Goal: Information Seeking & Learning: Learn about a topic

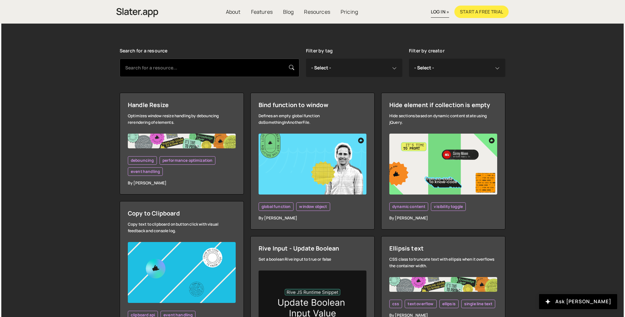
scroll to position [146, 0]
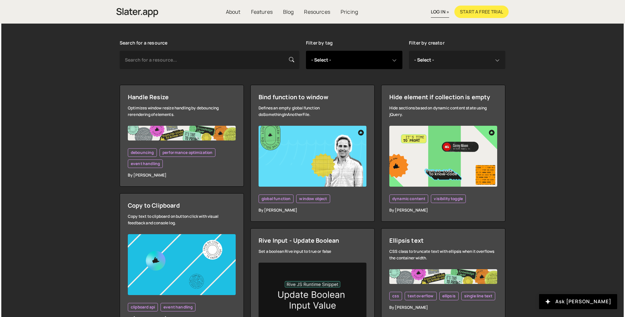
click at [396, 61] on select "- Select - all resources ::selection api american flag animation array filterin…" at bounding box center [354, 60] width 96 height 18
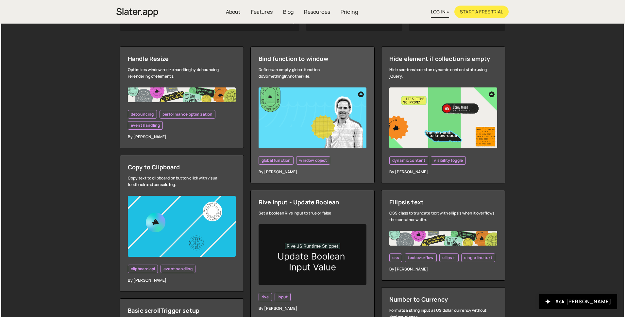
click at [341, 120] on img at bounding box center [313, 117] width 108 height 61
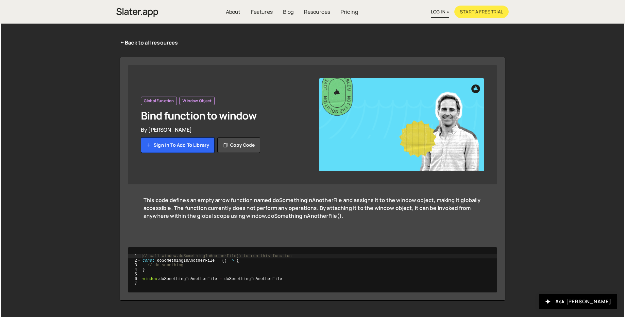
scroll to position [34, 0]
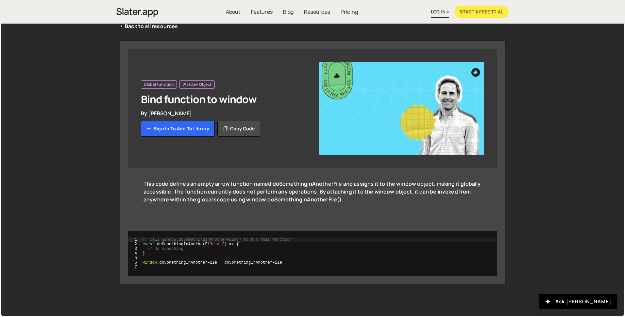
click at [371, 103] on img at bounding box center [401, 108] width 165 height 93
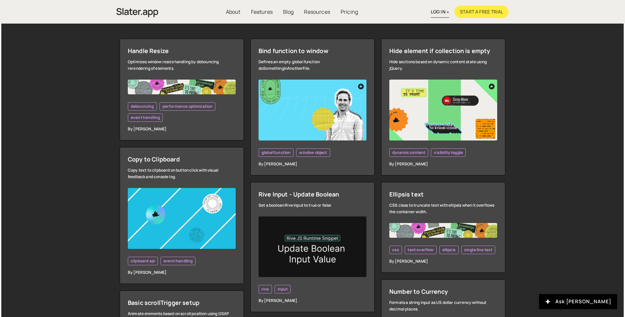
scroll to position [195, 0]
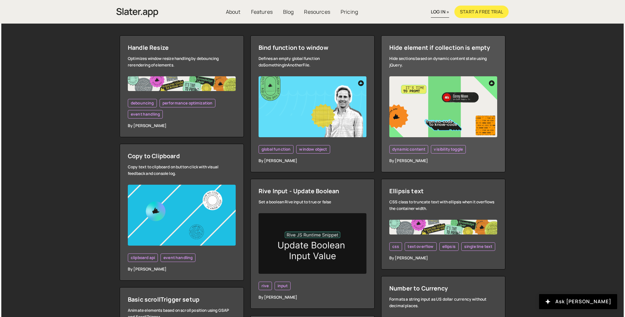
click at [474, 115] on img at bounding box center [444, 106] width 108 height 61
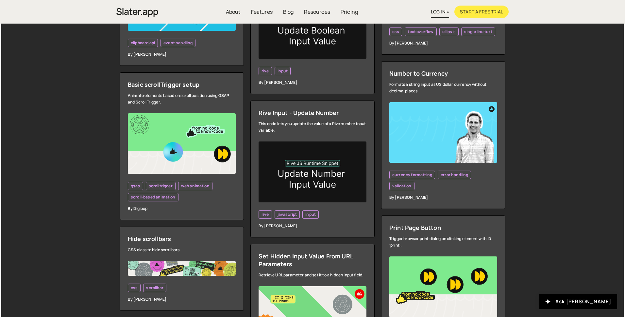
scroll to position [475, 0]
